Goal: Task Accomplishment & Management: Manage account settings

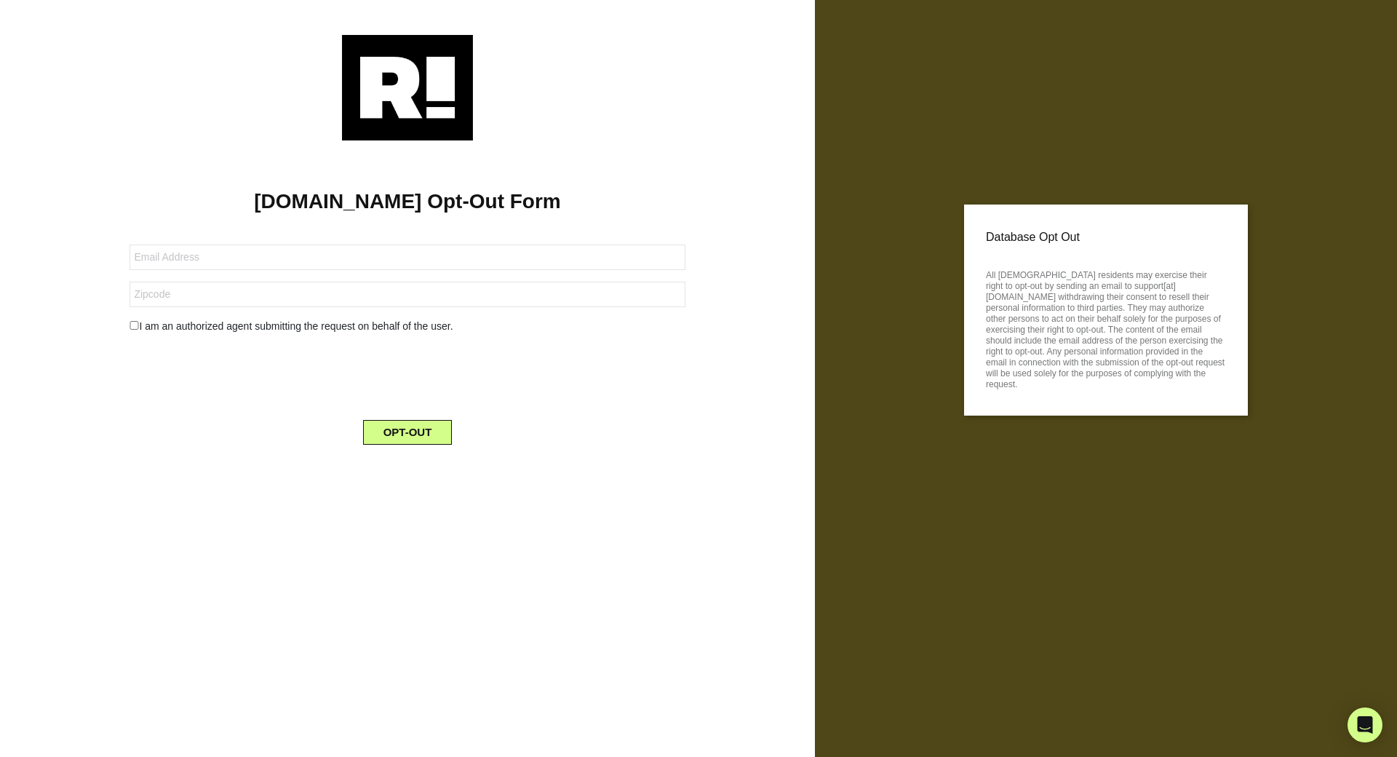
click at [417, 90] on img at bounding box center [407, 87] width 131 height 105
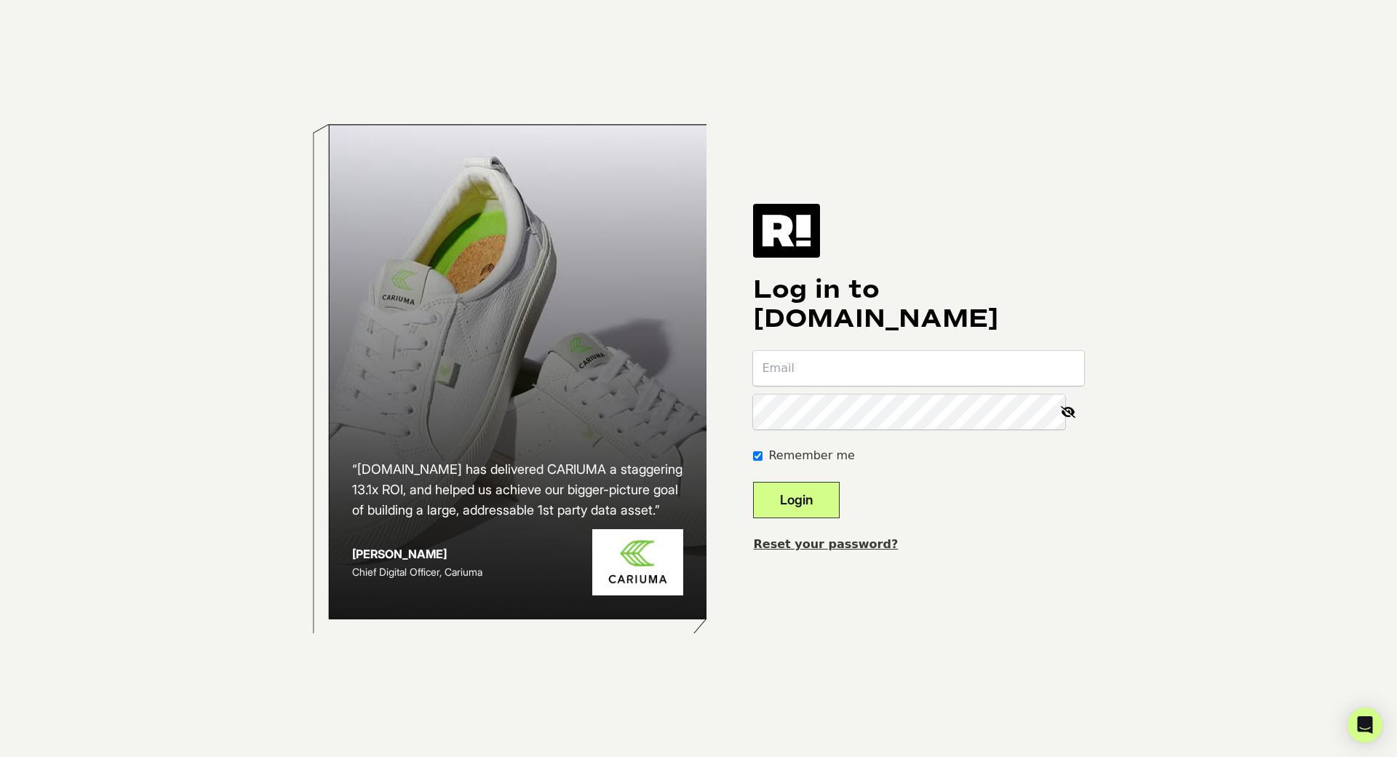
click at [794, 254] on img at bounding box center [786, 231] width 67 height 54
click at [854, 538] on link "Reset your password?" at bounding box center [825, 544] width 145 height 14
